Goal: Information Seeking & Learning: Understand process/instructions

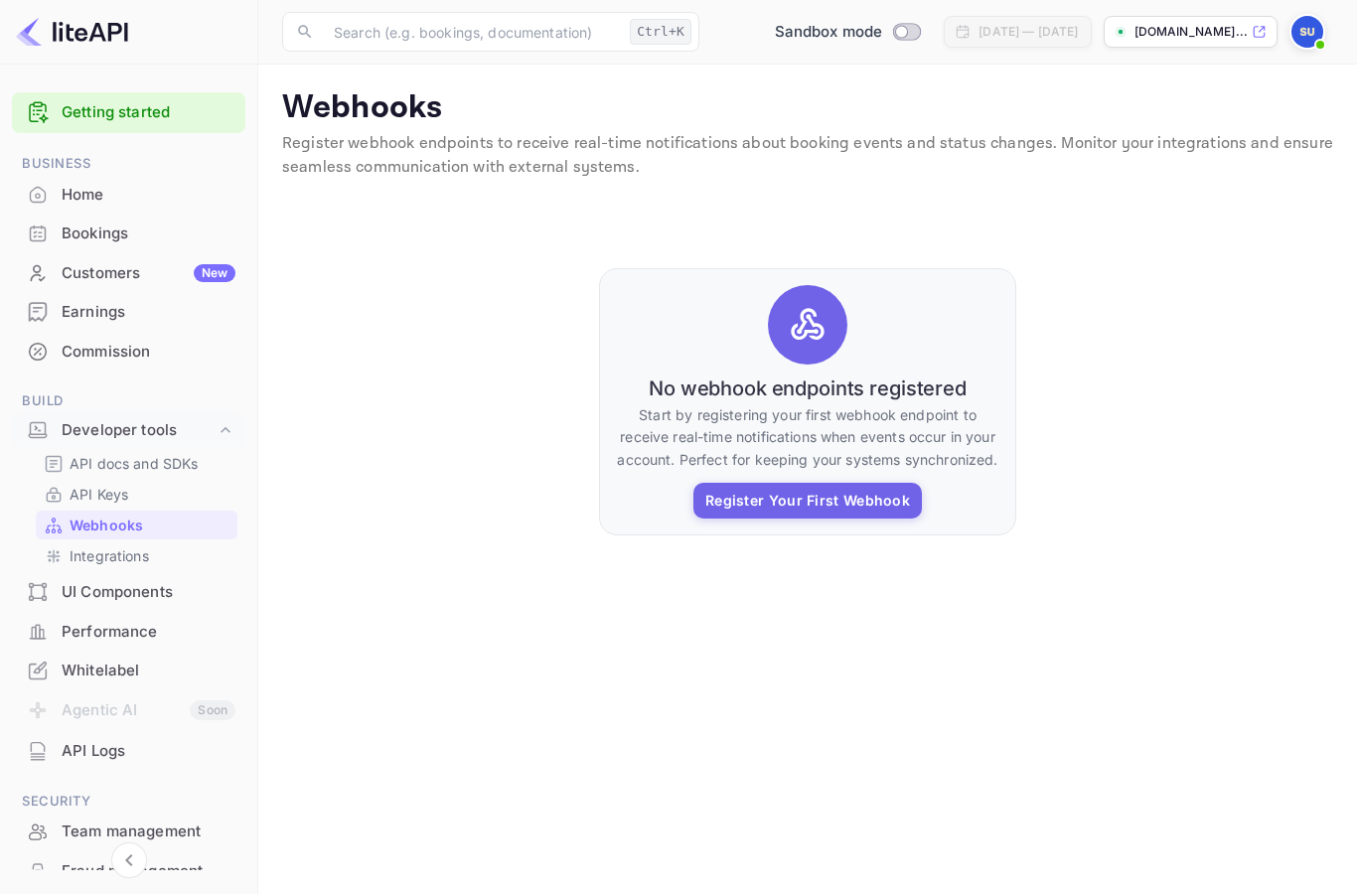
click at [93, 489] on p "API Keys" at bounding box center [99, 494] width 59 height 21
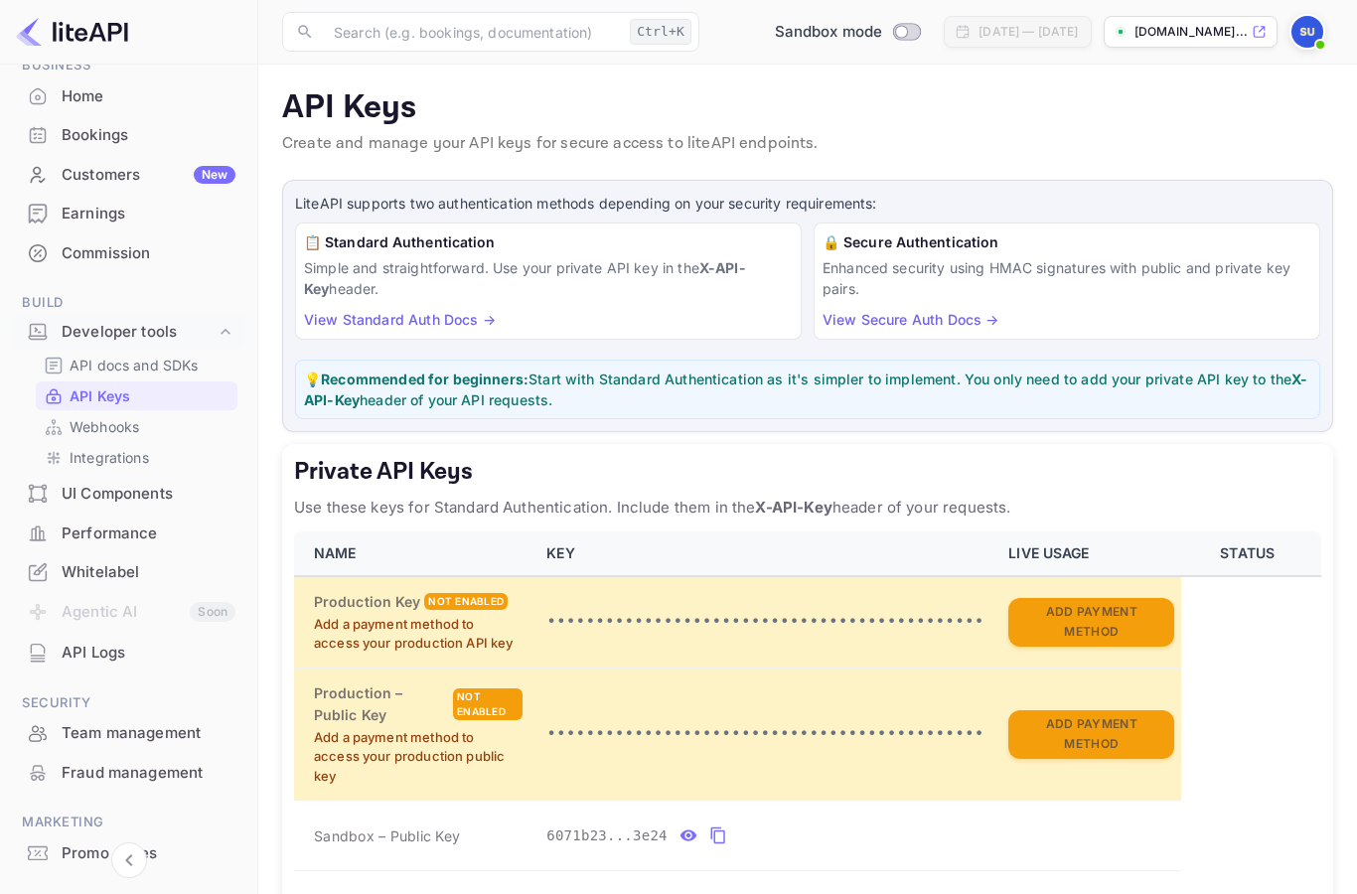
click at [882, 35] on input "Switch to Production mode" at bounding box center [902, 31] width 40 height 13
checkbox input "false"
click at [1038, 447] on div at bounding box center [678, 447] width 1357 height 894
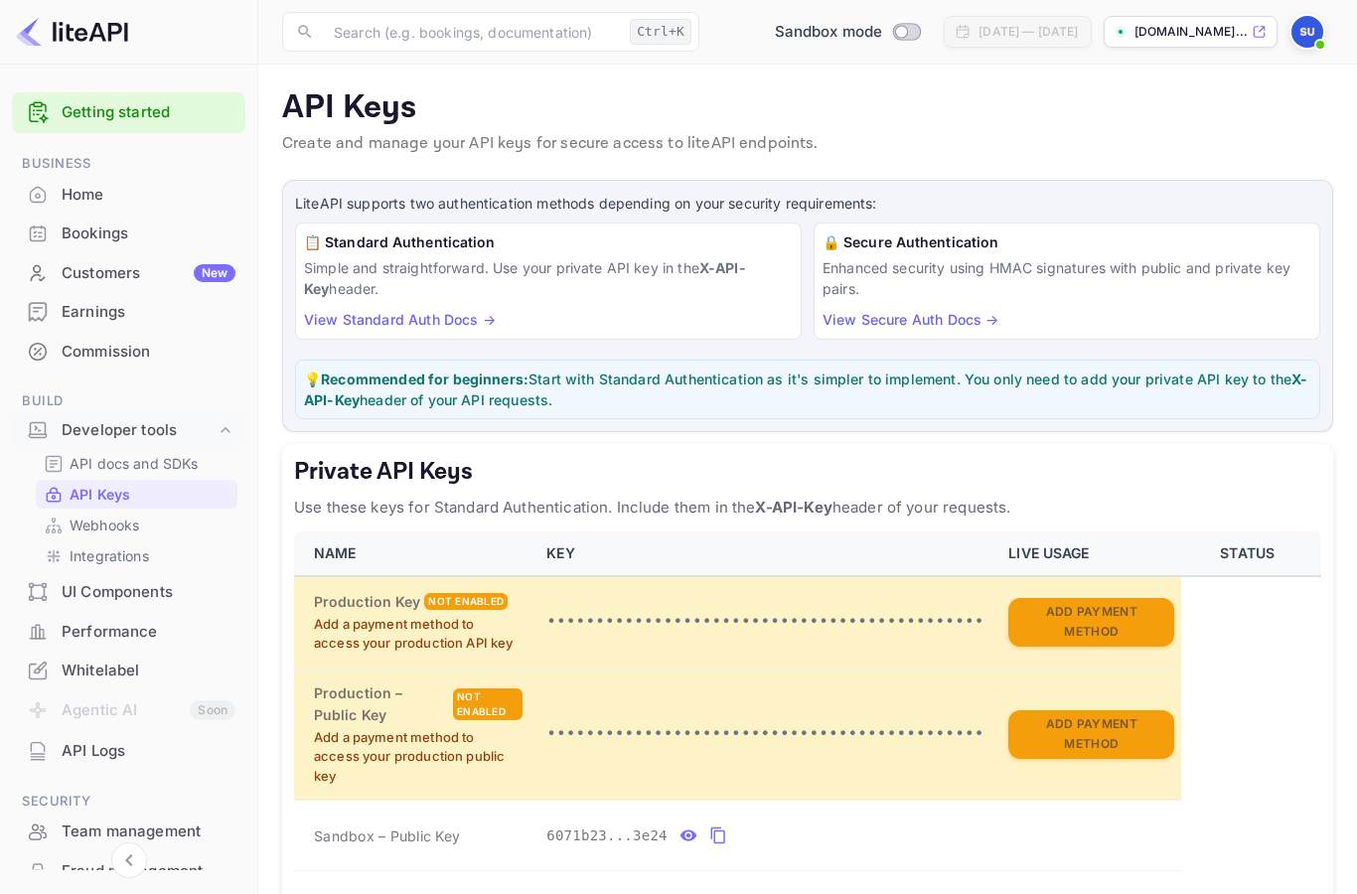
click at [114, 193] on div "Home" at bounding box center [149, 195] width 174 height 23
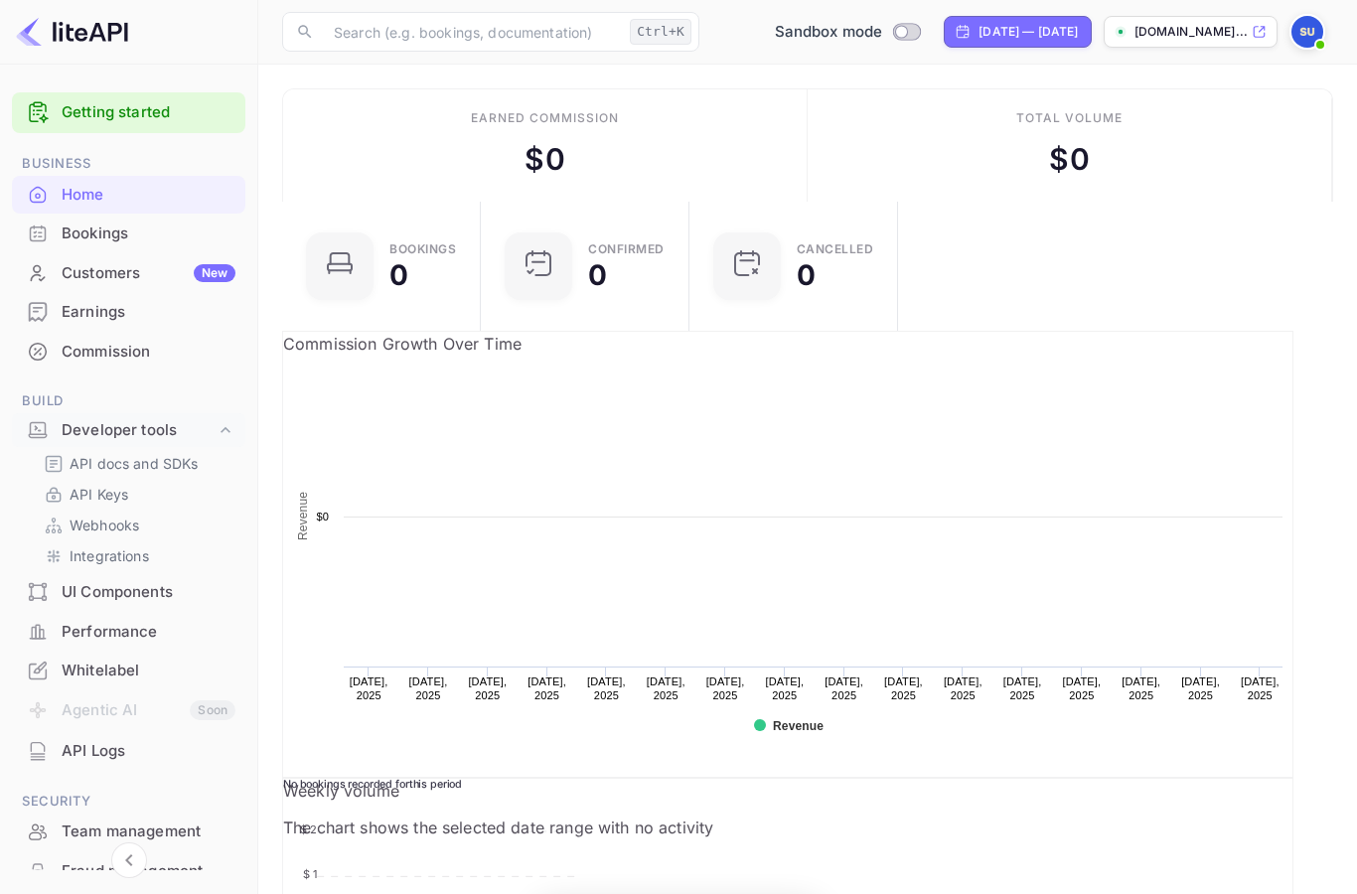
scroll to position [323, 338]
click at [145, 102] on link "Getting started" at bounding box center [149, 112] width 174 height 23
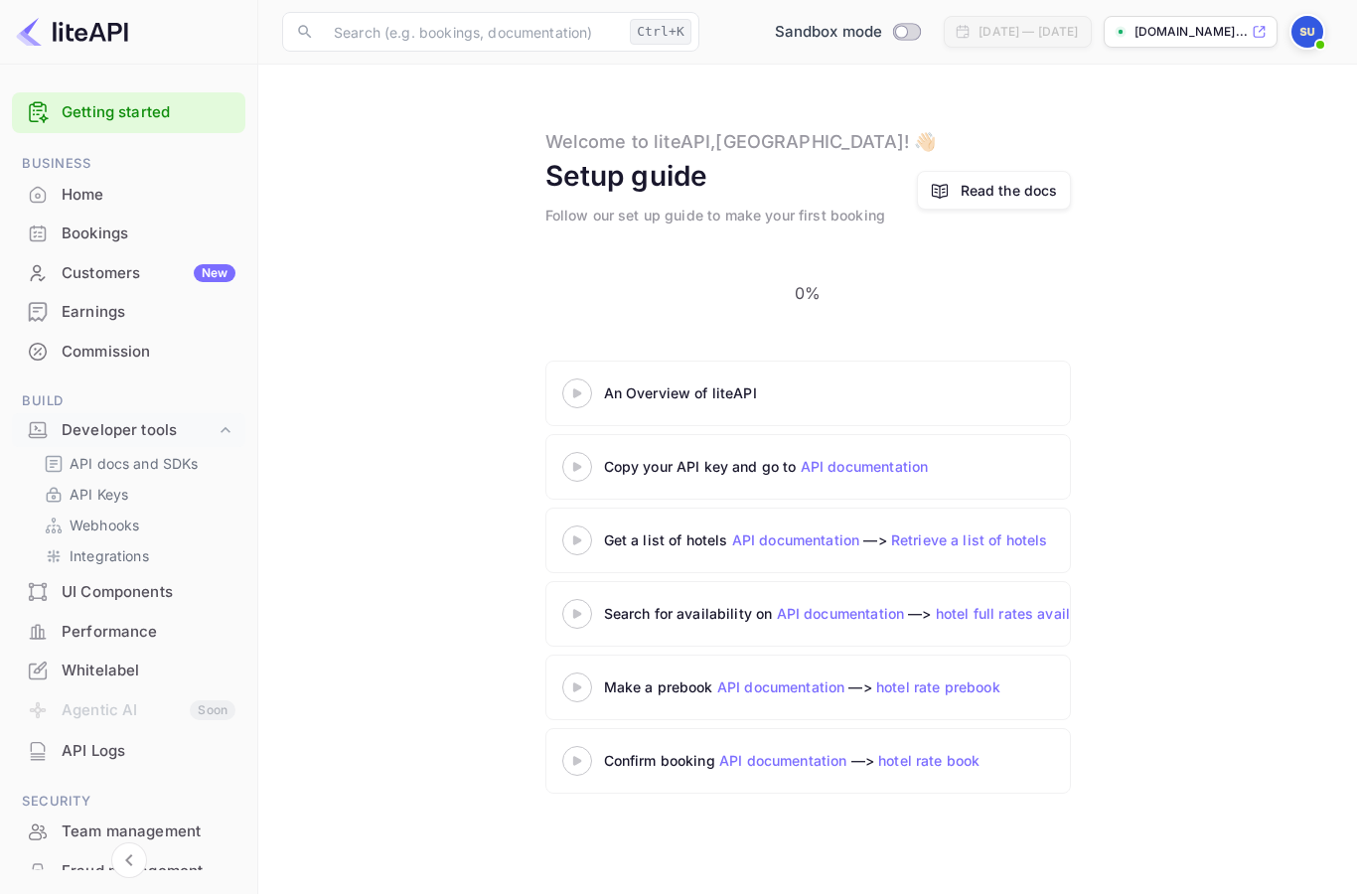
click at [875, 451] on div "Copy your API key and go to API documentation" at bounding box center [807, 467] width 525 height 66
click at [882, 458] on link "API documentation" at bounding box center [865, 466] width 128 height 17
